Goal: Task Accomplishment & Management: Use online tool/utility

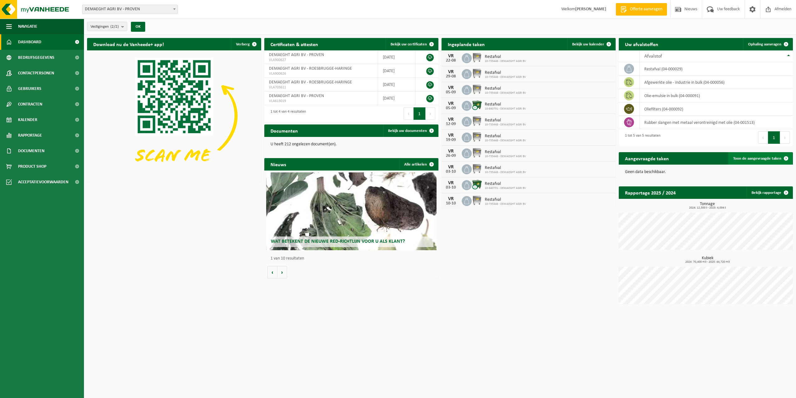
click at [743, 156] on span "Toon de aangevraagde taken" at bounding box center [757, 158] width 48 height 4
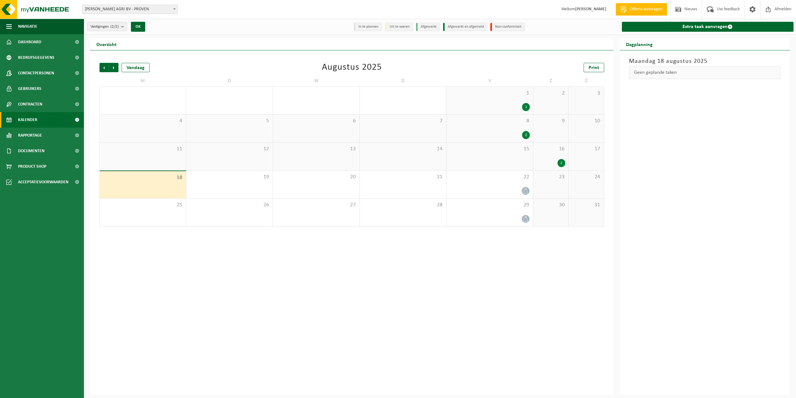
click at [371, 28] on li "In te plannen" at bounding box center [368, 27] width 28 height 8
click at [394, 27] on li "Uit te voeren" at bounding box center [399, 27] width 28 height 8
click at [159, 260] on div "Vorige Volgende Vandaag Augustus 2025 Print M D W D V Z Z 28 29 30 31 1 1 2 3 4…" at bounding box center [351, 222] width 523 height 344
click at [543, 164] on div "1" at bounding box center [550, 163] width 29 height 8
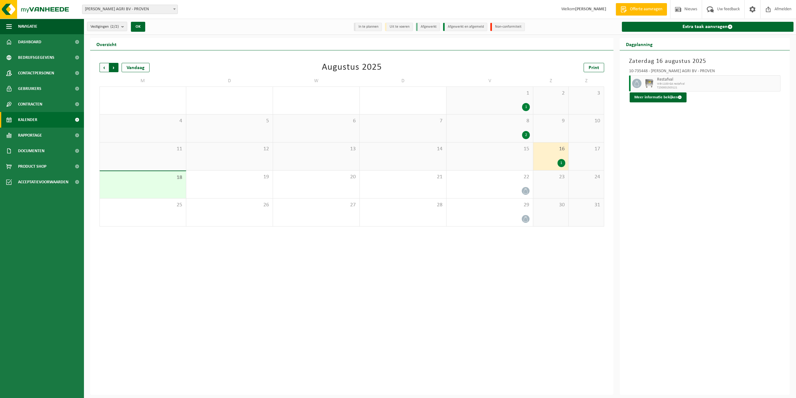
click at [104, 68] on span "Vorige" at bounding box center [103, 67] width 9 height 9
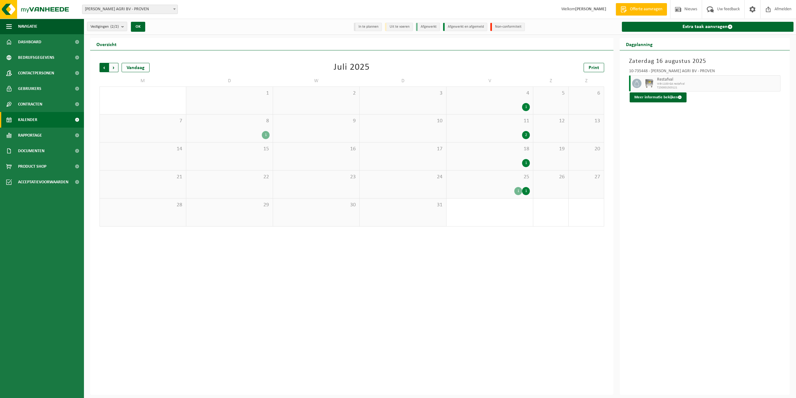
click at [114, 69] on span "Volgende" at bounding box center [113, 67] width 9 height 9
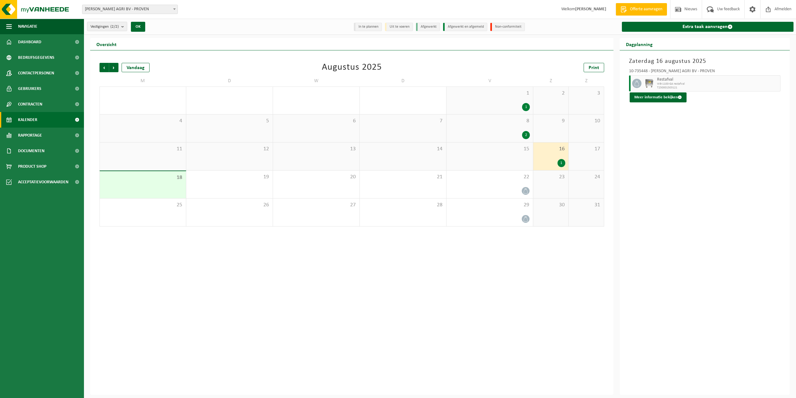
click at [114, 69] on span "Volgende" at bounding box center [113, 67] width 9 height 9
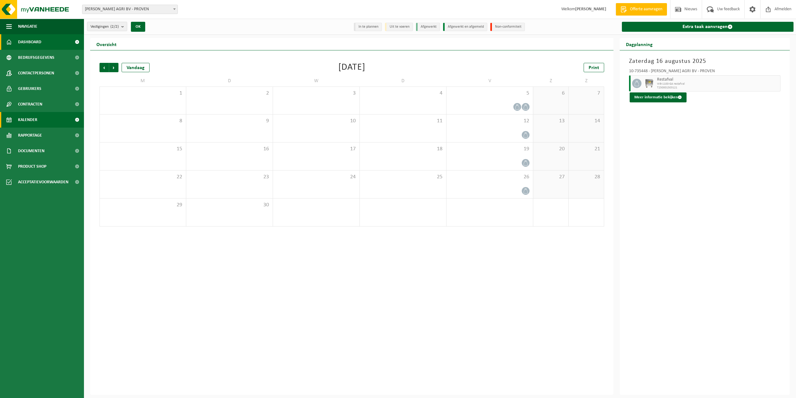
click at [32, 43] on span "Dashboard" at bounding box center [29, 42] width 23 height 16
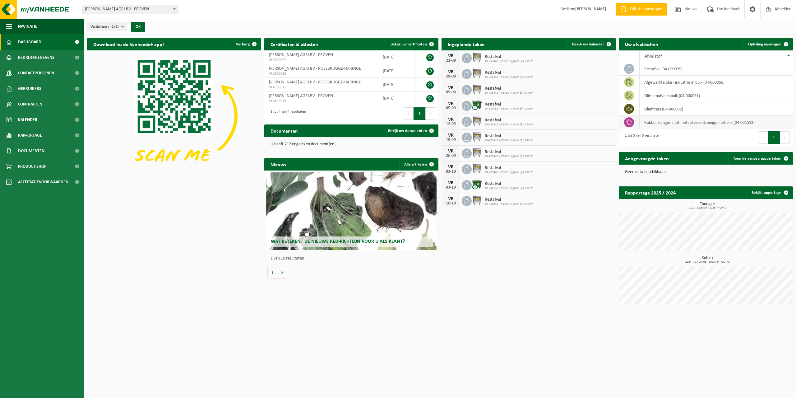
click at [690, 127] on td "rubber slangen met metaal verontreinigd met olie (04-001513)" at bounding box center [715, 122] width 153 height 13
click at [690, 122] on td "rubber slangen met metaal verontreinigd met olie (04-001513)" at bounding box center [715, 122] width 153 height 13
click at [653, 122] on td "rubber slangen met metaal verontreinigd met olie (04-001513)" at bounding box center [715, 122] width 153 height 13
click at [654, 122] on td "rubber slangen met metaal verontreinigd met olie (04-001513)" at bounding box center [715, 122] width 153 height 13
click at [765, 44] on span "Ophaling aanvragen" at bounding box center [764, 44] width 33 height 4
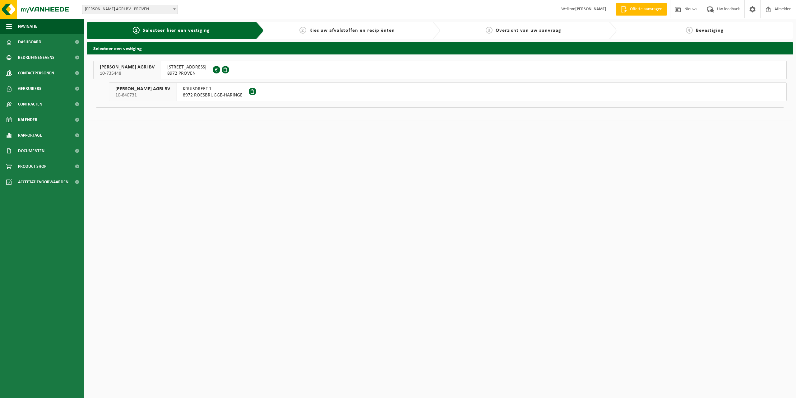
click at [118, 70] on span "DEMAEGHT AGRI BV" at bounding box center [127, 67] width 55 height 6
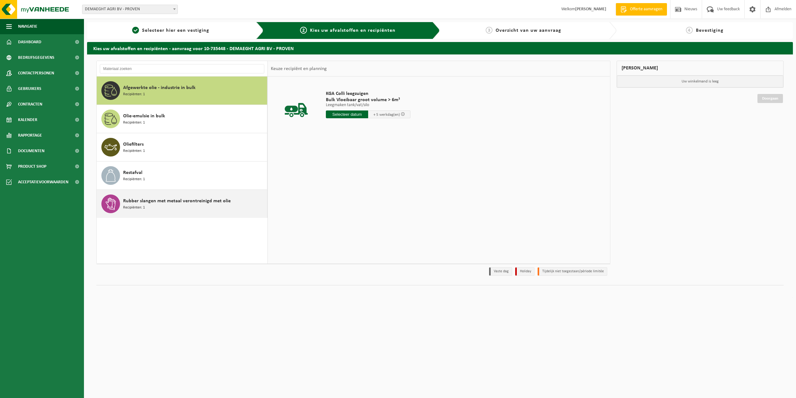
click at [182, 200] on span "Rubber slangen met metaal verontreinigd met olie" at bounding box center [177, 200] width 108 height 7
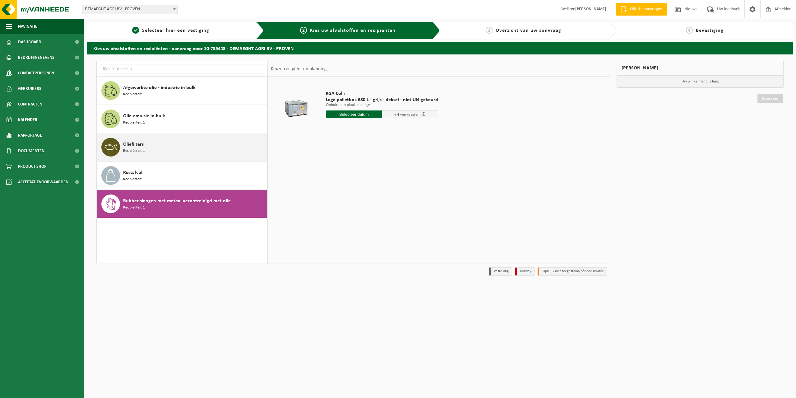
click at [153, 146] on div "Oliefilters Recipiënten: 1" at bounding box center [194, 147] width 142 height 19
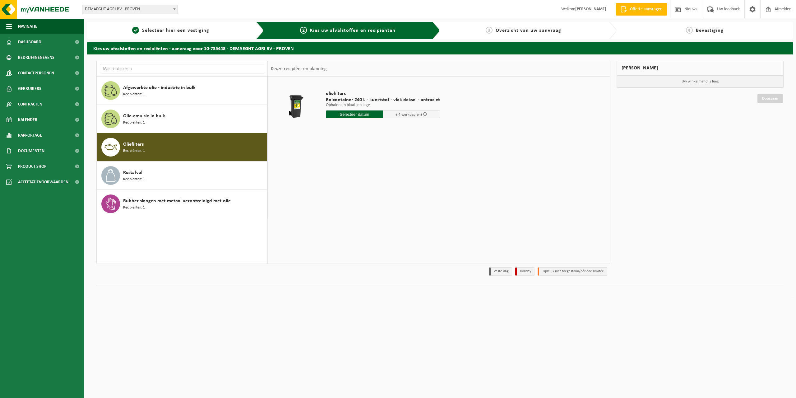
click at [361, 110] on input "text" at bounding box center [354, 114] width 57 height 8
click at [343, 177] on div "19" at bounding box center [342, 179] width 11 height 10
type input "Van 2025-08-19"
click at [346, 148] on button "In winkelmand" at bounding box center [343, 149] width 34 height 10
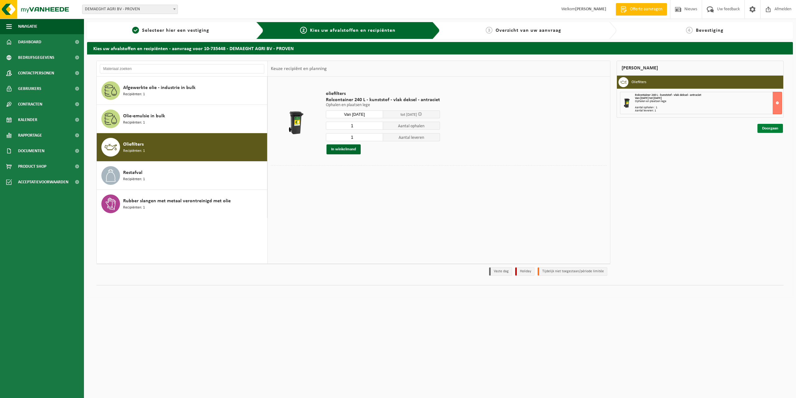
click at [772, 129] on link "Doorgaan" at bounding box center [769, 128] width 25 height 9
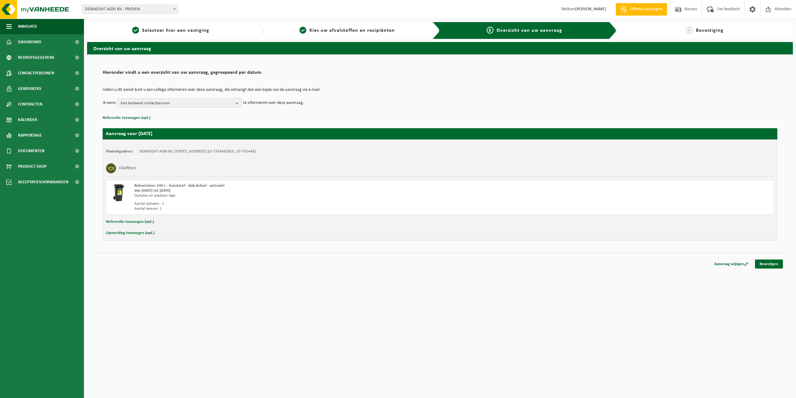
click at [237, 103] on b "button" at bounding box center [239, 103] width 6 height 9
click at [180, 137] on label "INVOICING DEMAEGHT AGRI BV ( facturatie.demaeghtagri@hotmail.com )" at bounding box center [179, 137] width 118 height 9
click at [119, 130] on input "INVOICING DEMAEGHT AGRI BV ( facturatie.demaeghtagri@hotmail.com )" at bounding box center [119, 129] width 0 height 0
checkbox input "true"
click at [766, 262] on link "Bevestigen" at bounding box center [769, 263] width 28 height 9
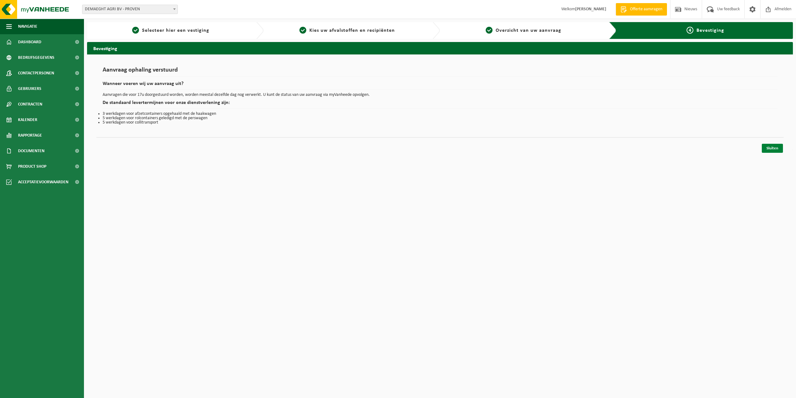
click at [767, 148] on link "Sluiten" at bounding box center [772, 148] width 21 height 9
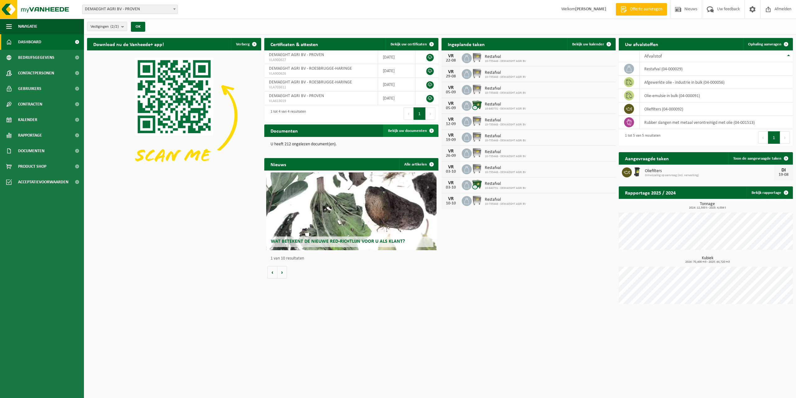
click at [402, 126] on link "Bekijk uw documenten" at bounding box center [410, 130] width 55 height 12
click at [750, 160] on link "Toon de aangevraagde taken" at bounding box center [760, 158] width 64 height 12
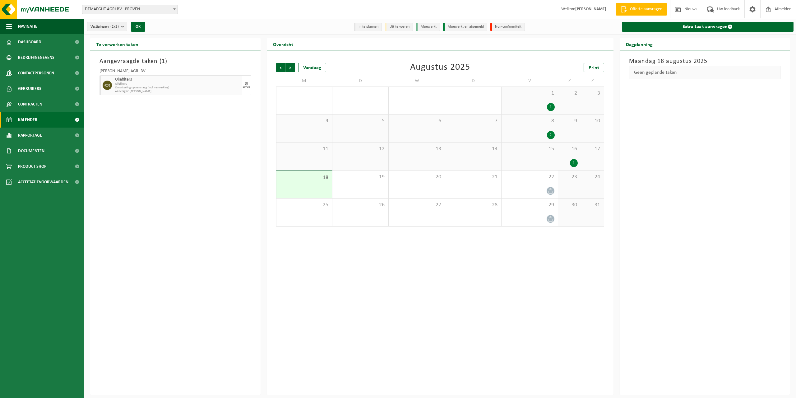
click at [366, 129] on div "5" at bounding box center [360, 128] width 56 height 28
click at [323, 129] on div "4" at bounding box center [304, 128] width 56 height 28
click at [522, 107] on div "1" at bounding box center [529, 107] width 50 height 8
click at [543, 132] on div "2" at bounding box center [529, 135] width 50 height 8
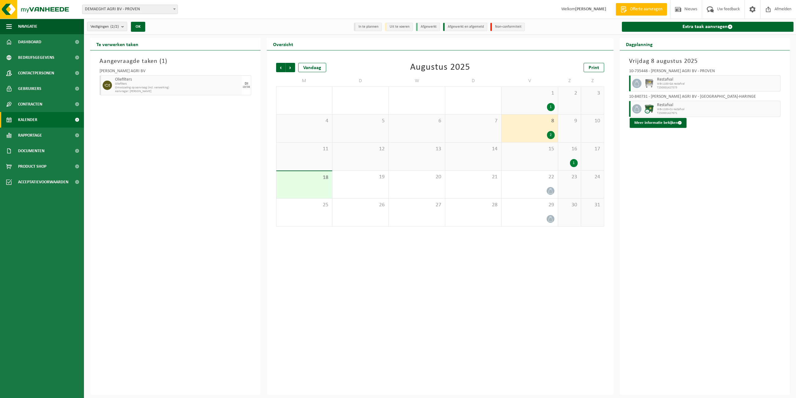
click at [574, 149] on span "16" at bounding box center [569, 148] width 16 height 7
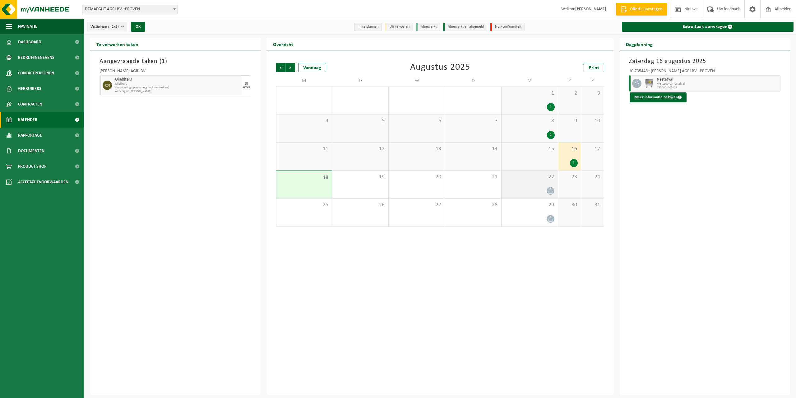
click at [529, 188] on div at bounding box center [529, 190] width 50 height 8
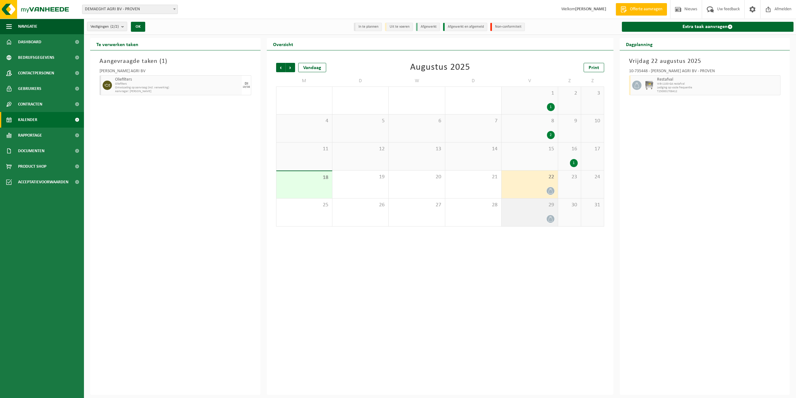
click at [528, 222] on div at bounding box center [529, 218] width 50 height 8
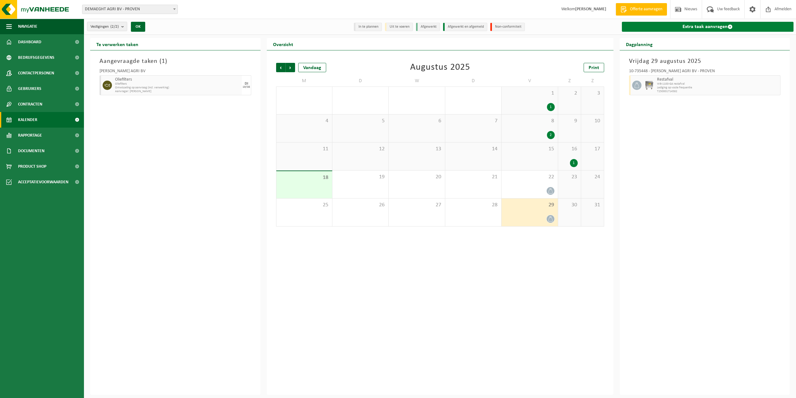
click at [666, 29] on link "Extra taak aanvragen" at bounding box center [708, 27] width 172 height 10
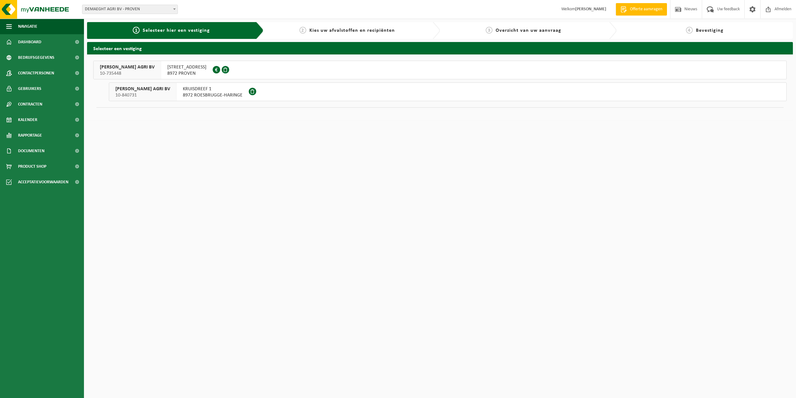
click at [139, 62] on div "DEMAEGHT AGRI BV 10-735448" at bounding box center [127, 70] width 67 height 18
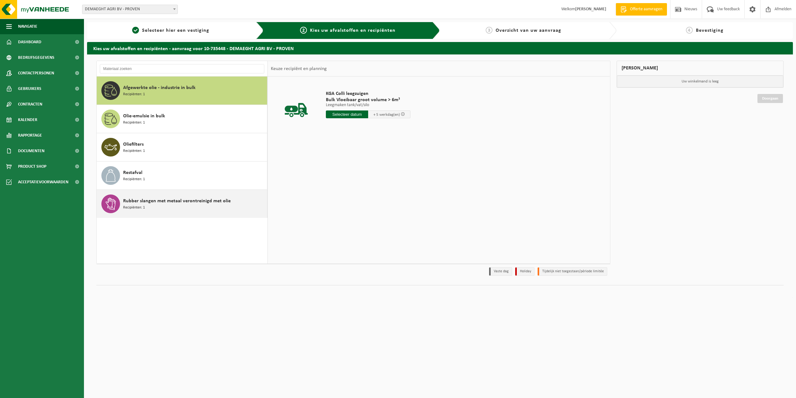
click at [144, 201] on span "Rubber slangen met metaal verontreinigd met olie" at bounding box center [177, 200] width 108 height 7
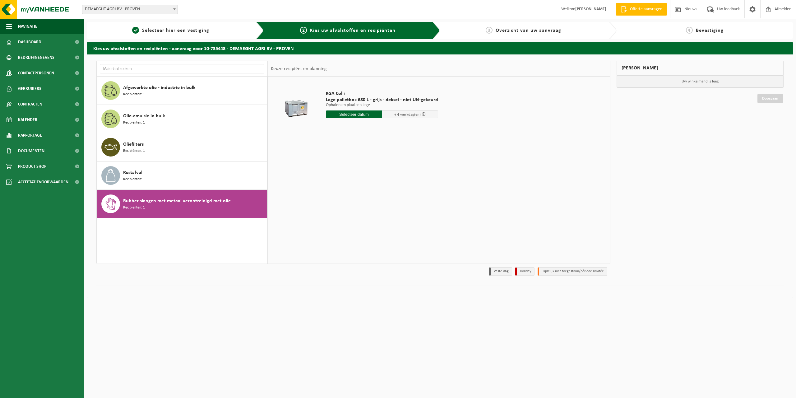
click at [367, 115] on input "text" at bounding box center [354, 114] width 56 height 8
click at [342, 180] on div "19" at bounding box center [342, 179] width 11 height 10
type input "Van [DATE]"
click at [339, 148] on button "In winkelmand" at bounding box center [343, 149] width 34 height 10
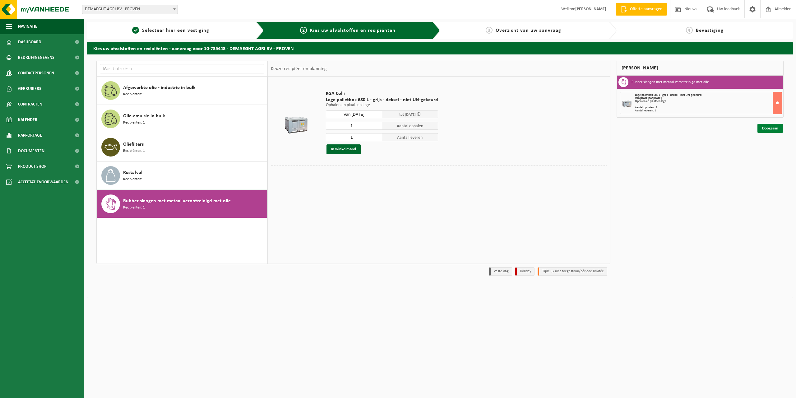
click at [772, 128] on link "Doorgaan" at bounding box center [769, 128] width 25 height 9
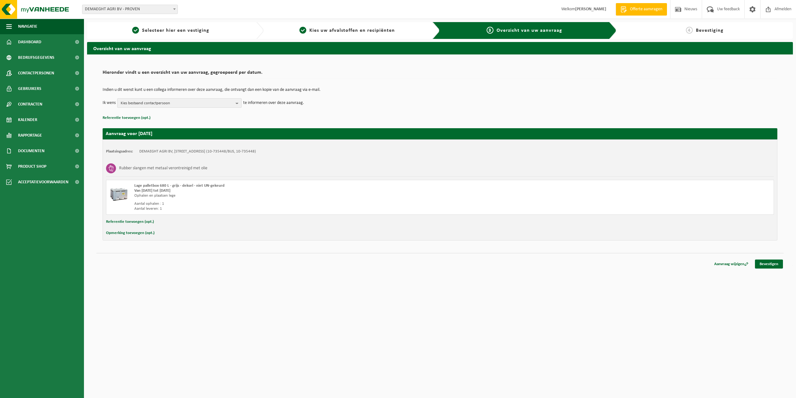
click at [200, 99] on span "Kies bestaand contactpersoon" at bounding box center [177, 103] width 113 height 9
click at [182, 139] on label "INVOICING DEMAEGHT AGRI BV ( facturatie.demaeghtagri@hotmail.com )" at bounding box center [179, 137] width 118 height 9
click at [119, 130] on input "INVOICING DEMAEGHT AGRI BV ( facturatie.demaeghtagri@hotmail.com )" at bounding box center [119, 129] width 0 height 0
checkbox input "true"
click at [759, 259] on link "Bevestigen" at bounding box center [769, 263] width 28 height 9
